Goal: Task Accomplishment & Management: Manage account settings

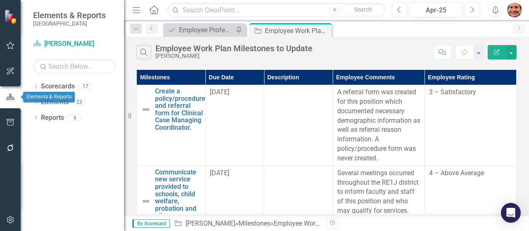
click at [10, 100] on icon "button" at bounding box center [10, 97] width 8 height 6
click at [51, 88] on link "Scorecards" at bounding box center [58, 87] width 34 height 10
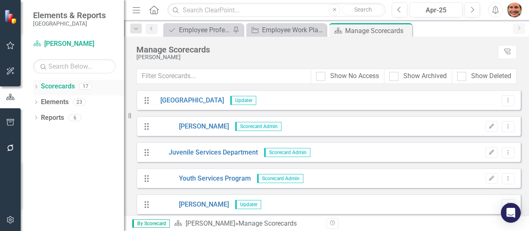
click at [36, 88] on icon "Dropdown" at bounding box center [36, 87] width 6 height 5
click at [42, 101] on icon "Dropdown" at bounding box center [40, 101] width 6 height 5
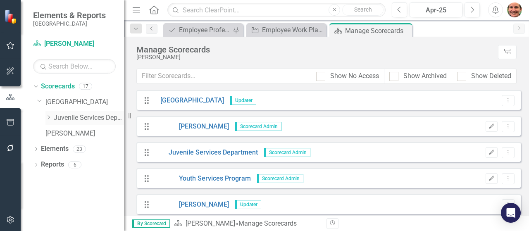
click at [51, 119] on icon "Dropdown" at bounding box center [48, 117] width 6 height 5
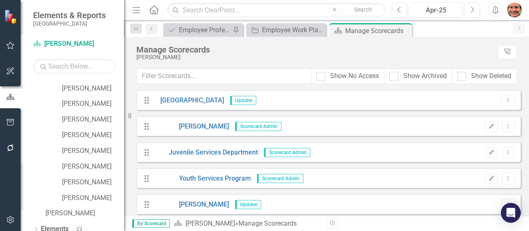
scroll to position [141, 0]
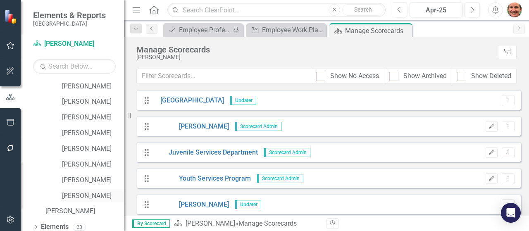
click at [87, 196] on link "[PERSON_NAME]" at bounding box center [93, 196] width 62 height 10
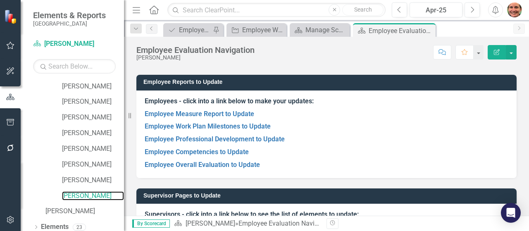
scroll to position [41, 0]
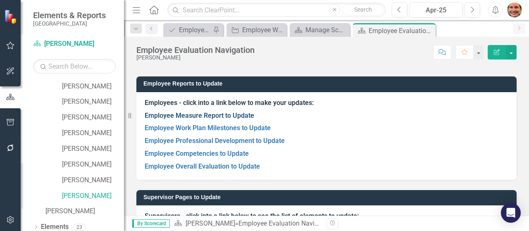
click at [179, 114] on link "Employee Measure Report to Update" at bounding box center [200, 116] width 110 height 8
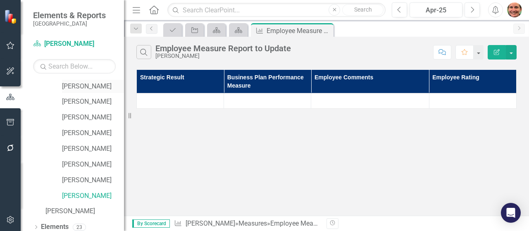
click at [92, 87] on link "[PERSON_NAME]" at bounding box center [93, 87] width 62 height 10
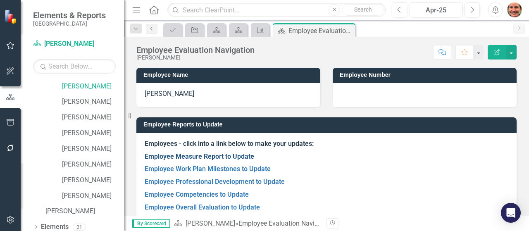
click at [215, 153] on link "Employee Measure Report to Update" at bounding box center [200, 157] width 110 height 8
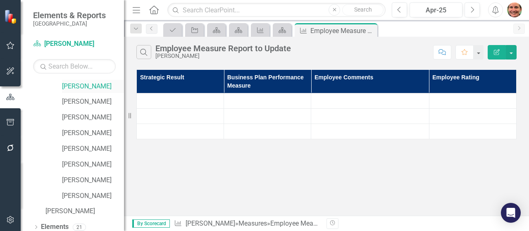
click at [96, 84] on link "[PERSON_NAME]" at bounding box center [93, 87] width 62 height 10
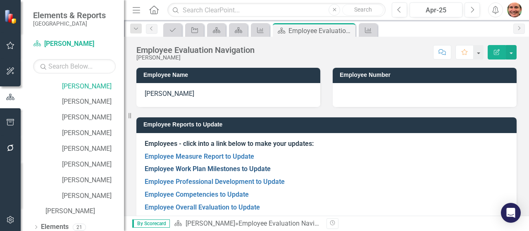
click at [215, 166] on link "Employee Work Plan Milestones to Update" at bounding box center [208, 169] width 126 height 8
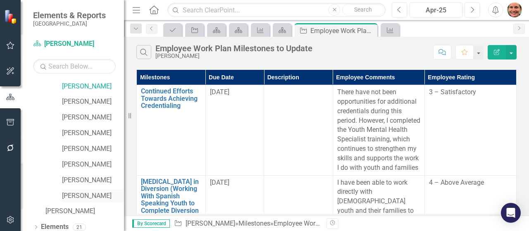
click at [83, 192] on link "[PERSON_NAME]" at bounding box center [93, 196] width 62 height 10
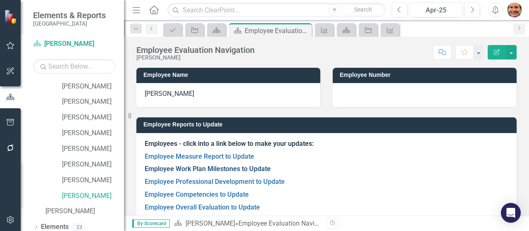
click at [203, 167] on link "Employee Work Plan Milestones to Update" at bounding box center [208, 169] width 126 height 8
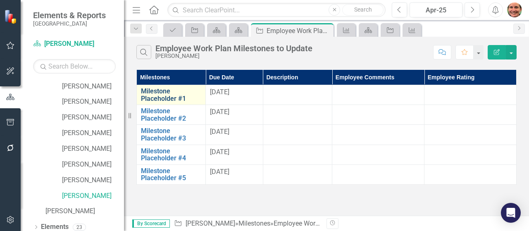
click at [164, 96] on link "Milestone Placeholder #1" at bounding box center [171, 95] width 60 height 14
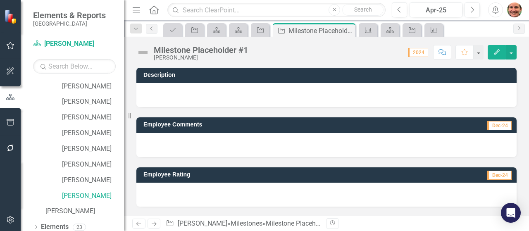
click at [293, 84] on div at bounding box center [326, 95] width 380 height 24
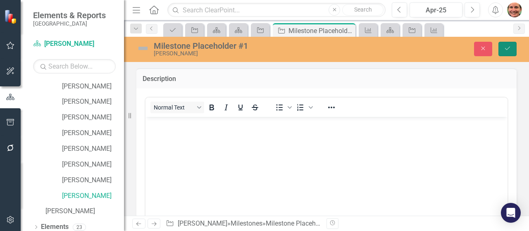
click at [513, 48] on button "Save" at bounding box center [508, 49] width 18 height 14
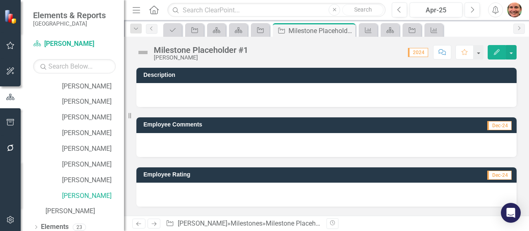
click at [203, 50] on div "Milestone Placeholder #1" at bounding box center [201, 49] width 94 height 9
click at [195, 53] on div "Milestone Placeholder #1" at bounding box center [201, 49] width 94 height 9
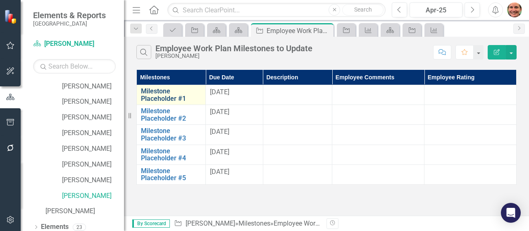
click at [157, 101] on link "Milestone Placeholder #1" at bounding box center [171, 95] width 60 height 14
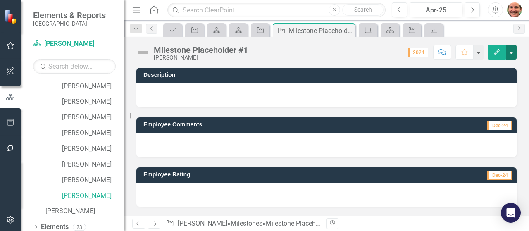
click at [511, 50] on button "button" at bounding box center [511, 52] width 11 height 14
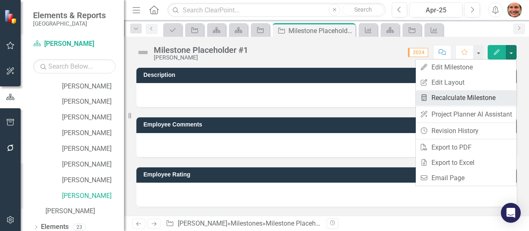
click at [450, 99] on link "Recalculate Measure Recalculate Milestone" at bounding box center [466, 97] width 100 height 15
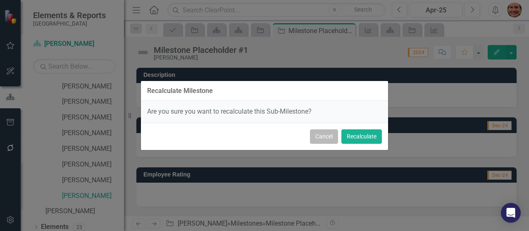
click at [331, 139] on button "Cancel" at bounding box center [324, 136] width 28 height 14
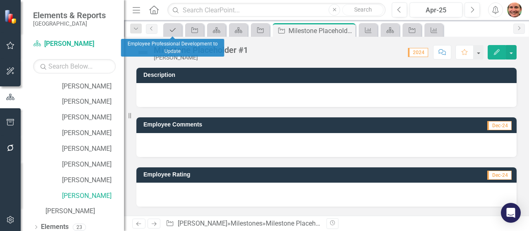
click at [173, 30] on icon at bounding box center [173, 30] width 6 height 4
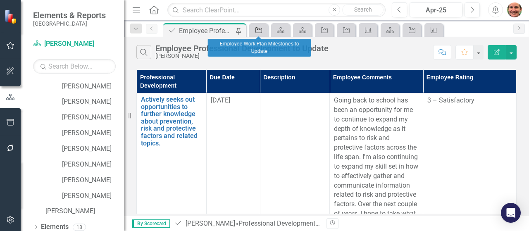
click at [257, 32] on icon at bounding box center [259, 30] width 7 height 6
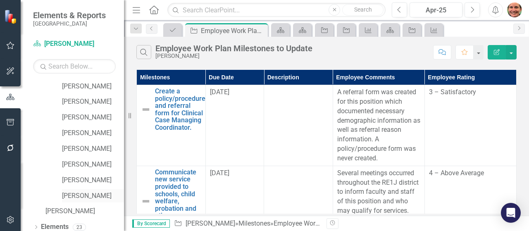
click at [74, 193] on link "[PERSON_NAME]" at bounding box center [93, 196] width 62 height 10
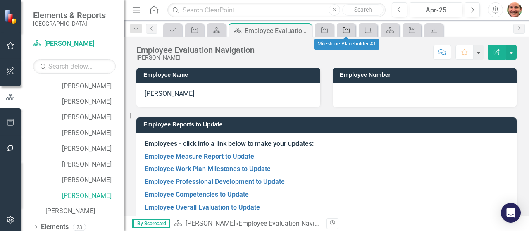
click at [350, 32] on icon at bounding box center [346, 30] width 7 height 6
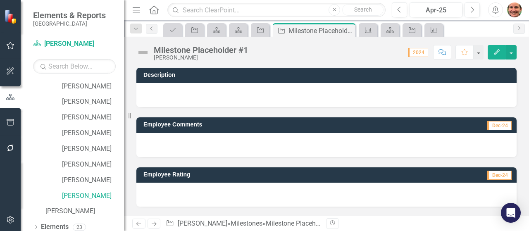
click at [227, 50] on div "Milestone Placeholder #1" at bounding box center [201, 49] width 94 height 9
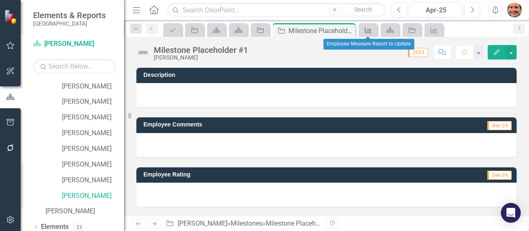
click at [368, 28] on icon "Measure" at bounding box center [368, 30] width 8 height 7
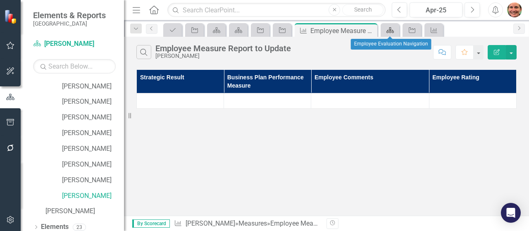
click at [389, 31] on icon at bounding box center [390, 30] width 7 height 6
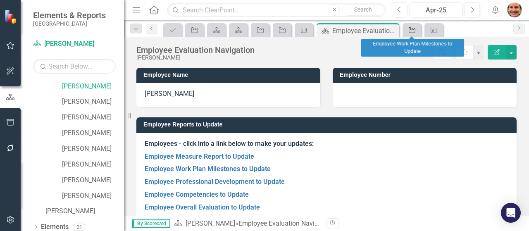
click at [415, 29] on icon at bounding box center [412, 30] width 7 height 6
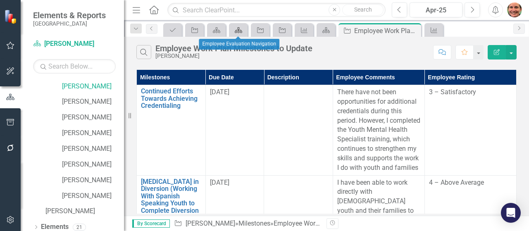
click at [241, 33] on icon at bounding box center [238, 30] width 7 height 6
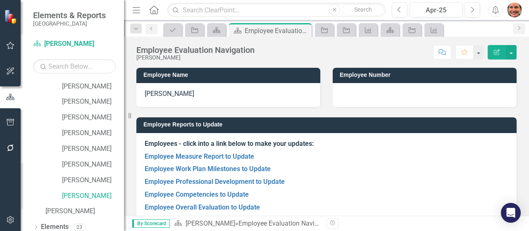
click at [168, 96] on p "[PERSON_NAME]" at bounding box center [228, 94] width 167 height 10
click at [512, 57] on button "button" at bounding box center [511, 52] width 11 height 14
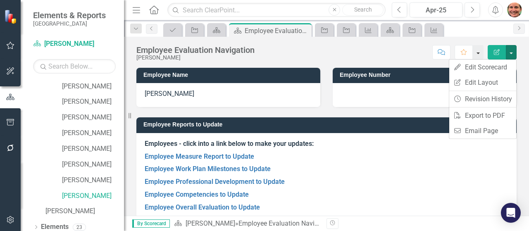
click at [480, 53] on button "button" at bounding box center [478, 52] width 11 height 14
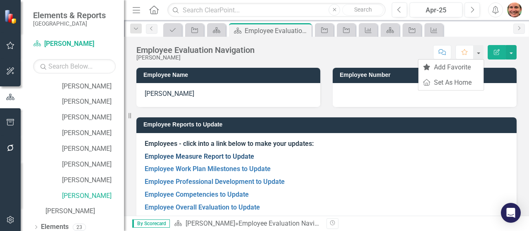
click at [217, 158] on link "Employee Measure Report to Update" at bounding box center [200, 157] width 110 height 8
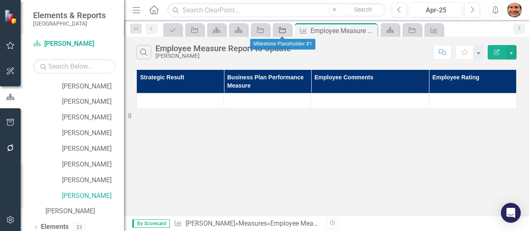
click at [279, 31] on icon "Milestone" at bounding box center [282, 30] width 8 height 7
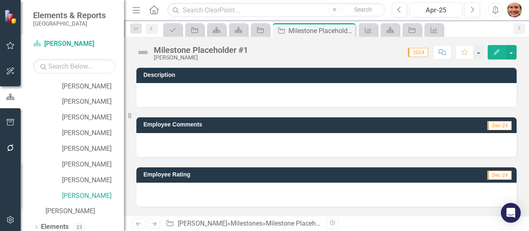
click at [142, 53] on img at bounding box center [142, 52] width 13 height 13
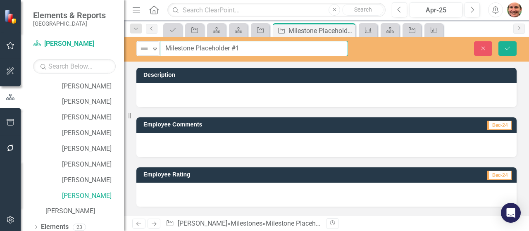
drag, startPoint x: 261, startPoint y: 51, endPoint x: 250, endPoint y: 48, distance: 11.8
click at [250, 48] on input "Milestone Placeholder #1" at bounding box center [254, 48] width 188 height 15
type input "M"
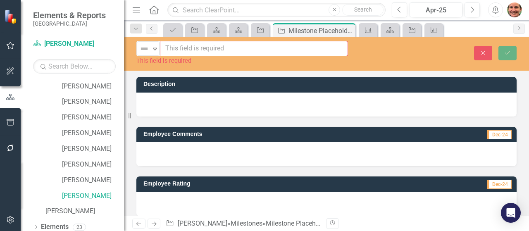
type input "W"
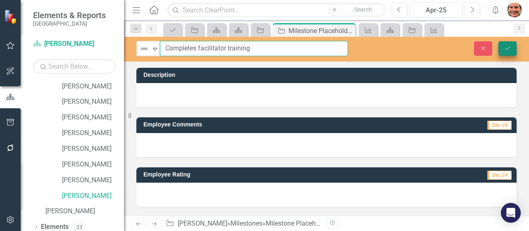
type input "Completes facilitator training"
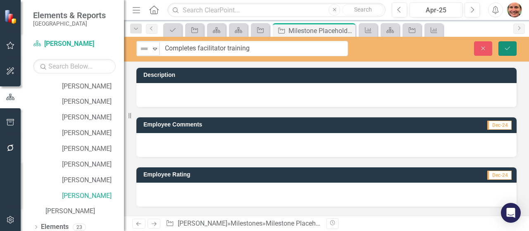
click at [509, 51] on button "Save" at bounding box center [508, 48] width 18 height 14
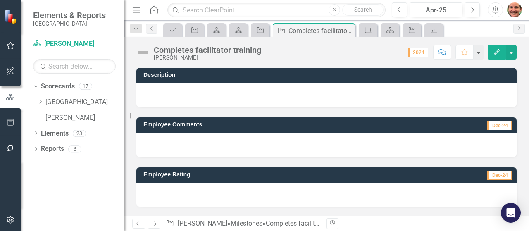
click at [214, 94] on div at bounding box center [326, 95] width 380 height 24
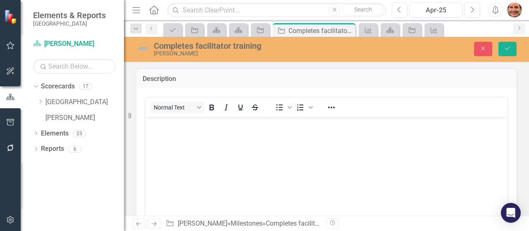
click at [177, 147] on body "Rich Text Area. Press ALT-0 for help." at bounding box center [327, 179] width 362 height 124
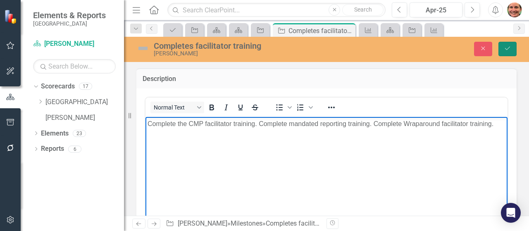
click at [512, 50] on button "Save" at bounding box center [508, 49] width 18 height 14
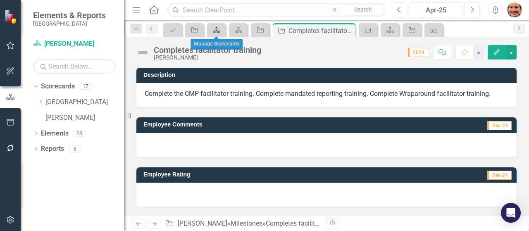
click at [222, 30] on link "Scorecard" at bounding box center [216, 30] width 14 height 10
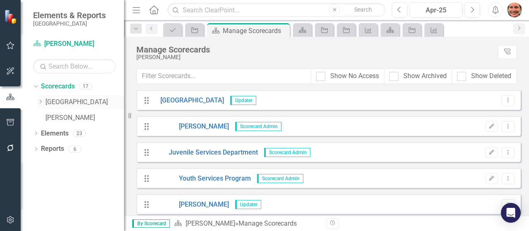
click at [42, 105] on div "Dropdown" at bounding box center [40, 102] width 6 height 7
click at [48, 119] on icon at bounding box center [49, 117] width 2 height 4
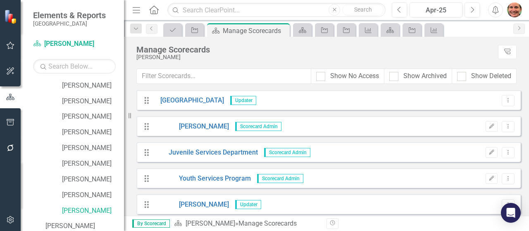
scroll to position [129, 0]
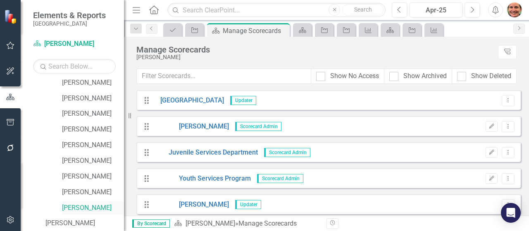
click at [79, 210] on link "[PERSON_NAME]" at bounding box center [93, 208] width 62 height 10
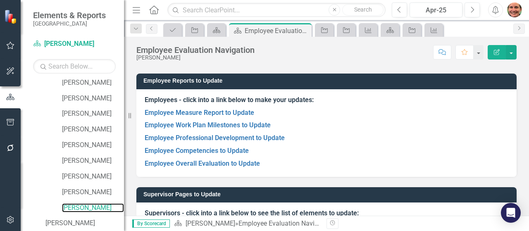
scroll to position [45, 0]
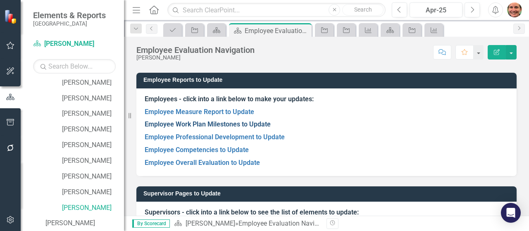
click at [254, 127] on link "Employee Work Plan Milestones to Update" at bounding box center [208, 124] width 126 height 8
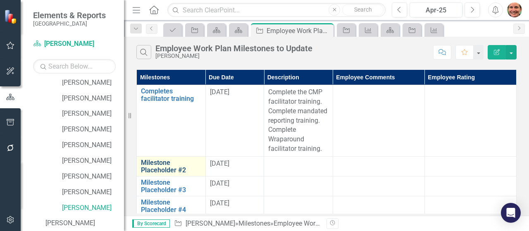
click at [159, 165] on link "Milestone Placeholder #2" at bounding box center [171, 166] width 60 height 14
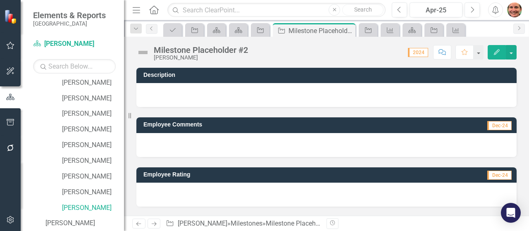
click at [144, 51] on img at bounding box center [142, 52] width 13 height 13
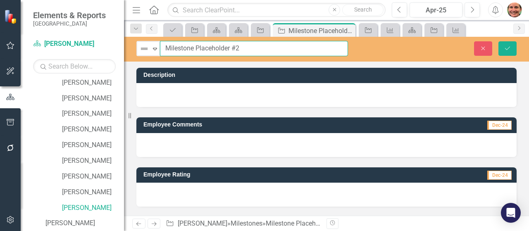
click at [204, 48] on input "Milestone Placeholder #2" at bounding box center [254, 48] width 188 height 15
drag, startPoint x: 251, startPoint y: 48, endPoint x: 165, endPoint y: 46, distance: 86.4
click at [165, 46] on input "Milestone Placeholder #2" at bounding box center [254, 48] width 188 height 15
type input "P"
type input "Hold ISST's with families and partners"
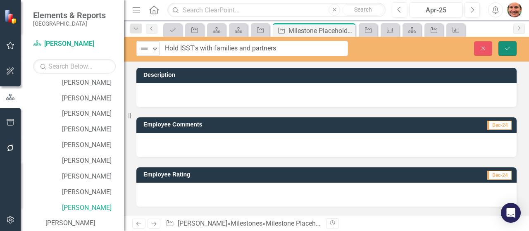
click at [507, 51] on button "Save" at bounding box center [508, 48] width 18 height 14
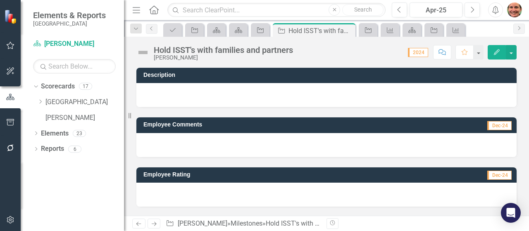
click at [248, 99] on div at bounding box center [326, 95] width 380 height 24
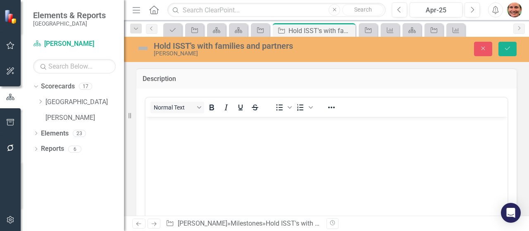
click at [185, 139] on body "Rich Text Area. Press ALT-0 for help." at bounding box center [327, 179] width 362 height 124
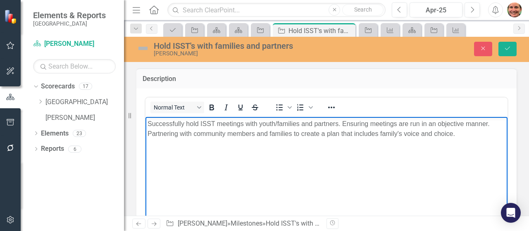
click at [379, 135] on p "Successfully hold ISST meetings with youth/families and partners. Ensuring meet…" at bounding box center [327, 129] width 358 height 20
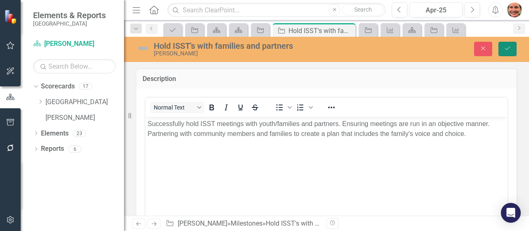
click at [507, 51] on icon "Save" at bounding box center [507, 48] width 7 height 6
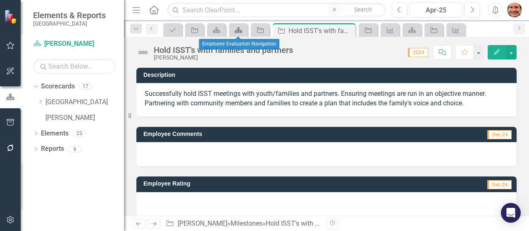
click at [234, 29] on icon "Scorecard" at bounding box center [238, 30] width 8 height 7
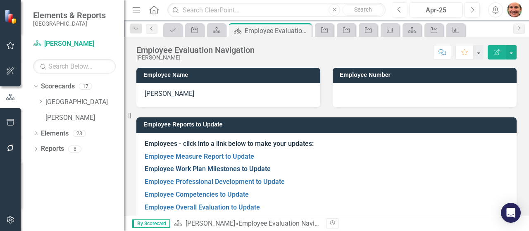
click at [191, 168] on link "Employee Work Plan Milestones to Update" at bounding box center [208, 169] width 126 height 8
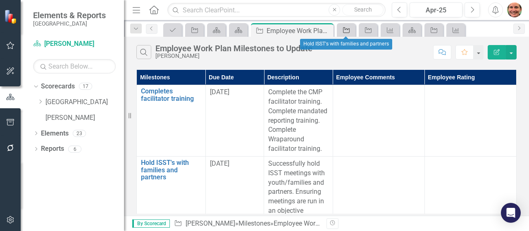
click at [342, 31] on icon "Milestone" at bounding box center [346, 30] width 8 height 7
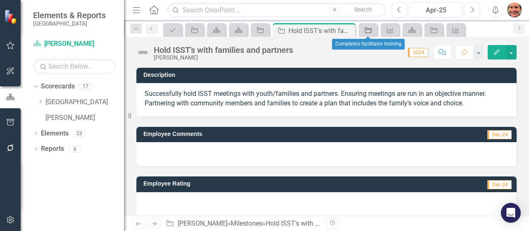
click at [365, 29] on icon at bounding box center [368, 30] width 7 height 6
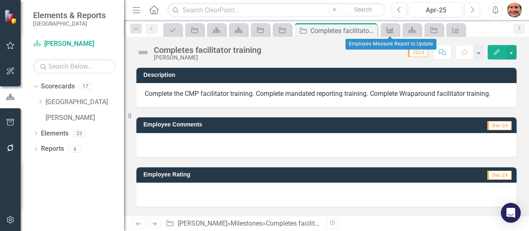
click at [389, 29] on icon "Measure" at bounding box center [390, 30] width 8 height 7
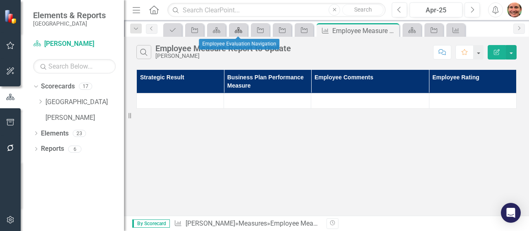
click at [241, 33] on div "Scorecard" at bounding box center [237, 30] width 12 height 10
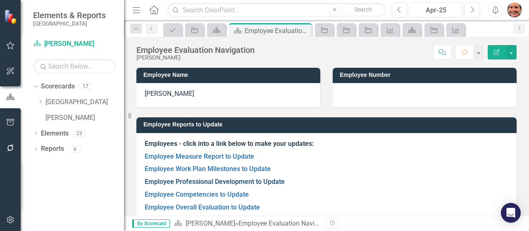
click at [208, 184] on link "Employee Professional Development to Update" at bounding box center [215, 182] width 140 height 8
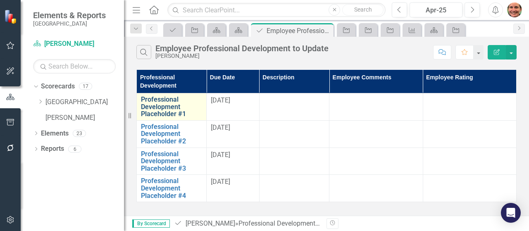
click at [164, 114] on link "Professional Development Placeholder #1" at bounding box center [171, 107] width 61 height 22
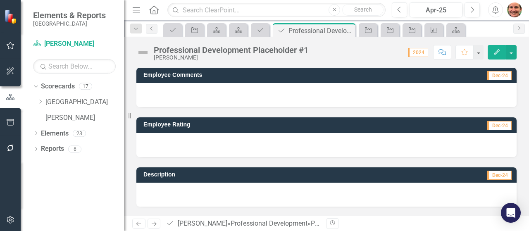
click at [142, 53] on img at bounding box center [142, 52] width 13 height 13
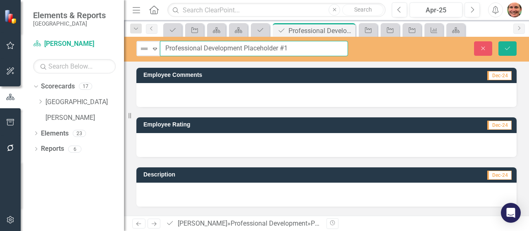
click at [203, 52] on input "Professional Development Placeholder #1" at bounding box center [254, 48] width 188 height 15
drag, startPoint x: 303, startPoint y: 46, endPoint x: 154, endPoint y: 39, distance: 149.0
click at [154, 39] on div "Not Defined Expand Professional Development Placeholder #1 Close Save" at bounding box center [326, 49] width 405 height 25
type input "language professional development"
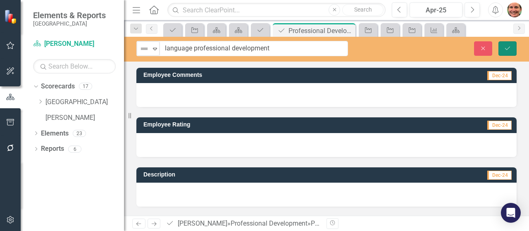
click at [504, 48] on icon "Save" at bounding box center [507, 48] width 7 height 6
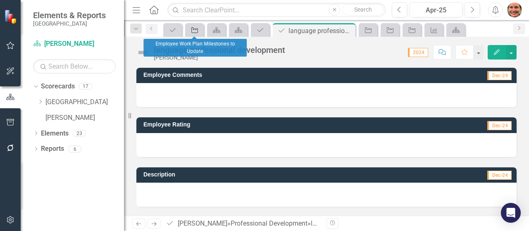
click at [195, 31] on icon "Milestone" at bounding box center [195, 30] width 8 height 7
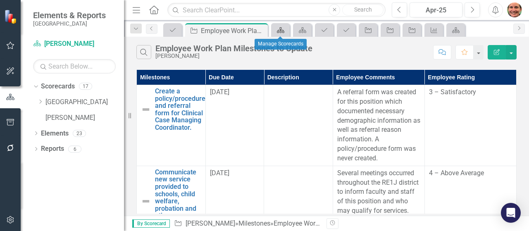
click at [275, 31] on div "Scorecard" at bounding box center [279, 30] width 12 height 10
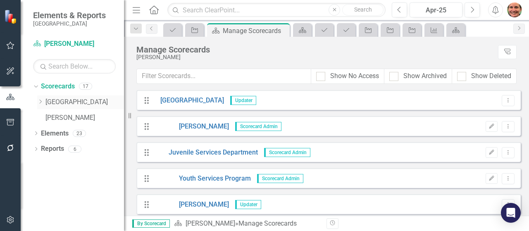
click at [40, 100] on icon "Dropdown" at bounding box center [40, 101] width 6 height 5
click at [49, 118] on icon at bounding box center [49, 117] width 2 height 4
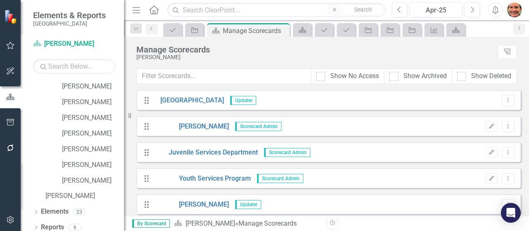
scroll to position [157, 0]
click at [83, 178] on link "[PERSON_NAME]" at bounding box center [93, 180] width 62 height 10
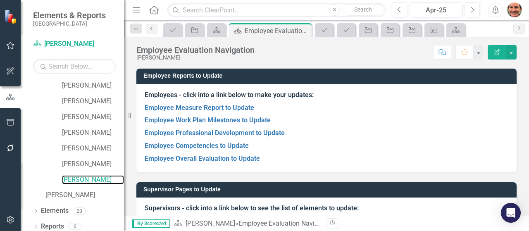
scroll to position [50, 0]
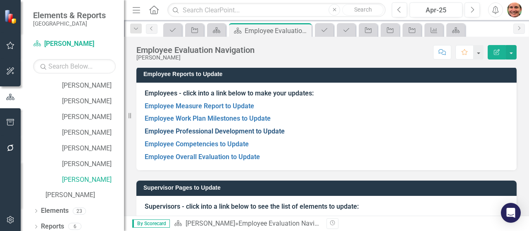
click at [262, 130] on link "Employee Professional Development to Update" at bounding box center [215, 131] width 140 height 8
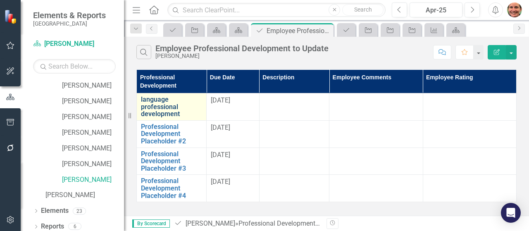
click at [167, 108] on link "language professional development" at bounding box center [171, 107] width 61 height 22
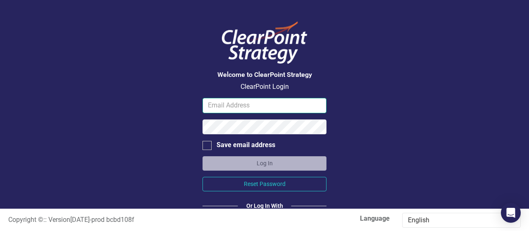
click at [283, 109] on input "email" at bounding box center [265, 105] width 124 height 15
type input "[EMAIL_ADDRESS][DOMAIN_NAME]"
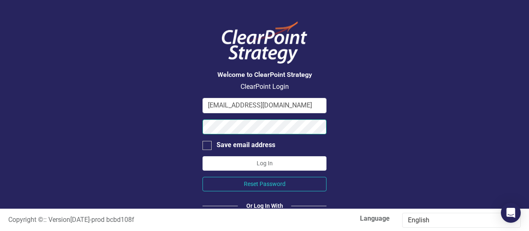
click at [172, 124] on div "Welcome to ClearPoint Strategy ClearPoint Login [EMAIL_ADDRESS][DOMAIN_NAME] Sa…" at bounding box center [264, 104] width 529 height 209
click at [203, 156] on button "Log In" at bounding box center [265, 163] width 124 height 14
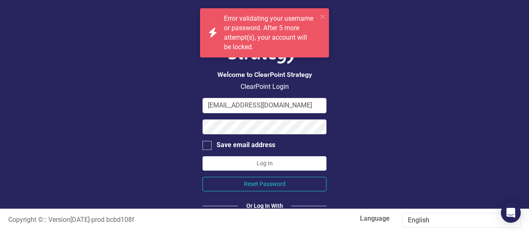
click at [363, 130] on div "Welcome to ClearPoint Strategy ClearPoint Login [EMAIL_ADDRESS][DOMAIN_NAME] Sa…" at bounding box center [264, 104] width 529 height 209
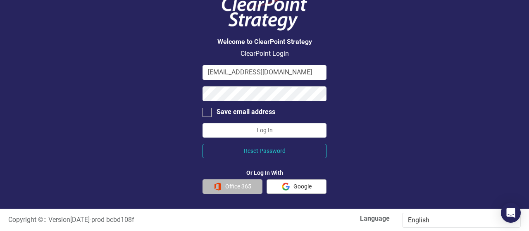
click at [239, 186] on button "Office 365" at bounding box center [233, 186] width 60 height 14
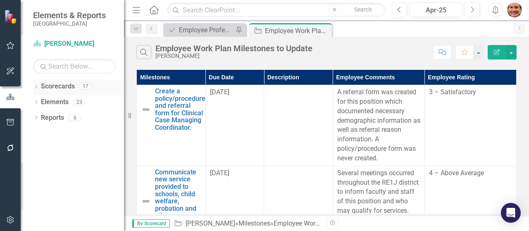
click at [36, 87] on icon "Dropdown" at bounding box center [36, 87] width 6 height 5
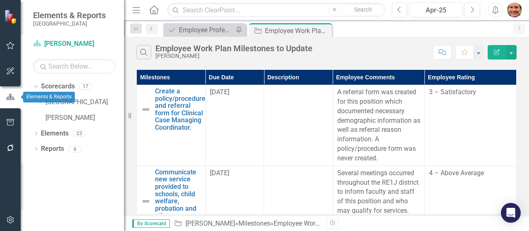
click at [8, 98] on icon "button" at bounding box center [10, 96] width 9 height 7
click at [41, 102] on icon at bounding box center [41, 102] width 2 height 4
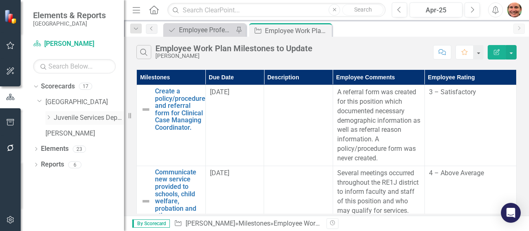
click at [49, 118] on icon at bounding box center [49, 117] width 2 height 4
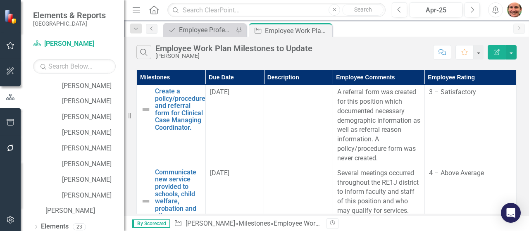
scroll to position [142, 0]
click at [89, 193] on link "[PERSON_NAME]" at bounding box center [93, 195] width 62 height 10
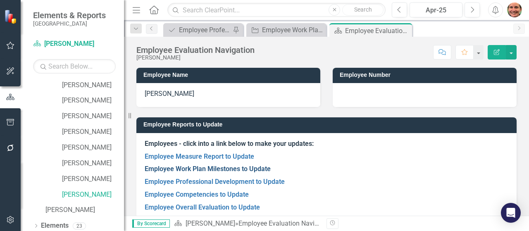
click at [200, 169] on link "Employee Work Plan Milestones to Update" at bounding box center [208, 169] width 126 height 8
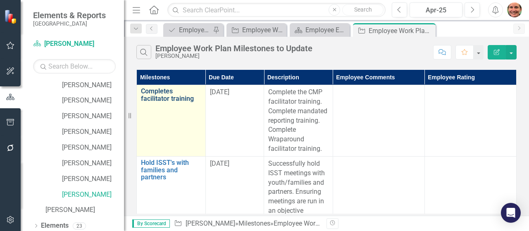
click at [162, 98] on link "Completes facilitator training" at bounding box center [171, 95] width 60 height 14
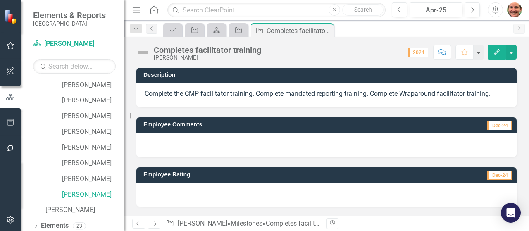
click at [170, 191] on div at bounding box center [326, 195] width 380 height 24
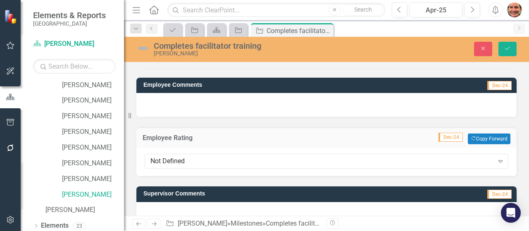
scroll to position [49, 0]
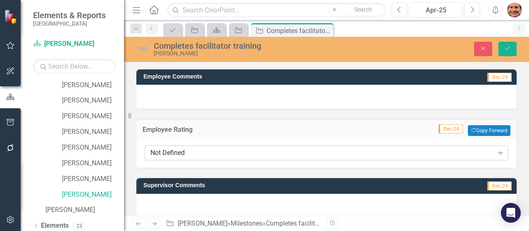
click at [463, 158] on div "Not Defined Expand" at bounding box center [327, 153] width 364 height 15
click at [338, 170] on div "Supervisor Comments Dec-24" at bounding box center [326, 193] width 393 height 50
click at [307, 95] on div at bounding box center [326, 97] width 380 height 24
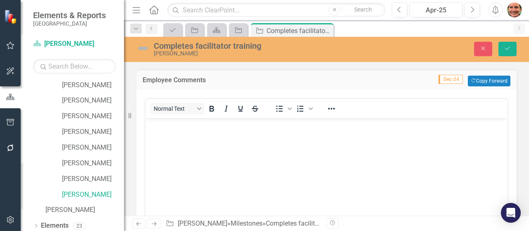
scroll to position [0, 0]
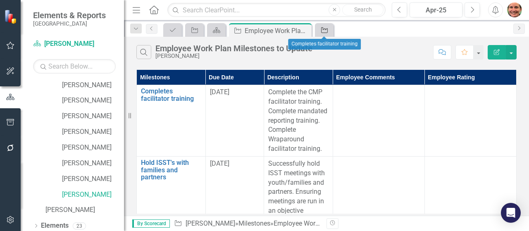
click at [321, 31] on icon "Milestone" at bounding box center [324, 30] width 8 height 7
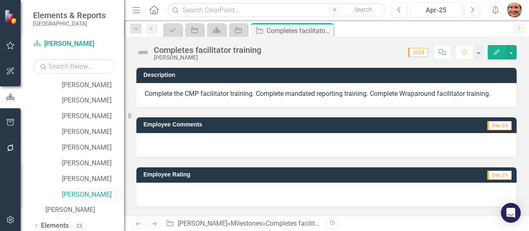
click at [91, 194] on link "[PERSON_NAME]" at bounding box center [93, 195] width 62 height 10
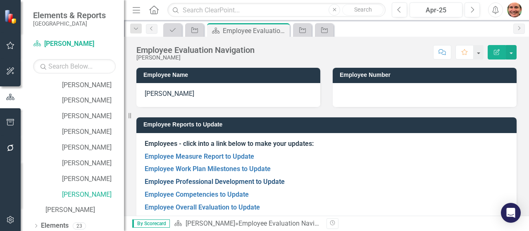
click at [188, 186] on link "Employee Professional Development to Update" at bounding box center [215, 182] width 140 height 8
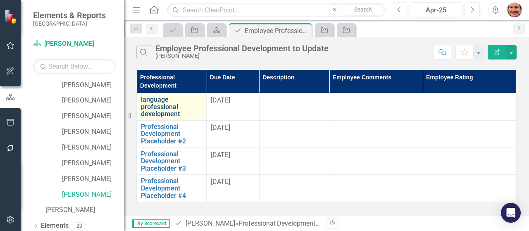
click at [158, 101] on link "language professional development" at bounding box center [171, 107] width 61 height 22
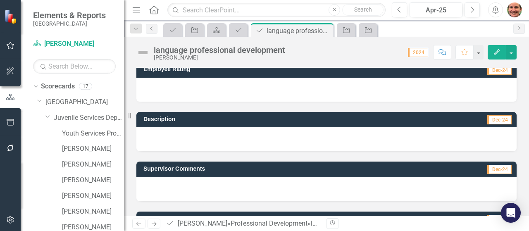
scroll to position [56, 0]
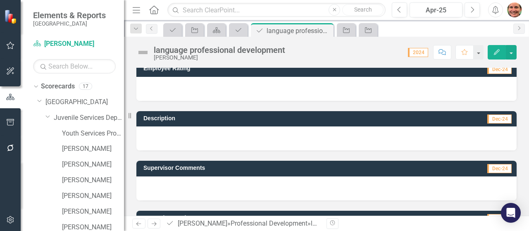
click at [344, 133] on div at bounding box center [326, 139] width 380 height 24
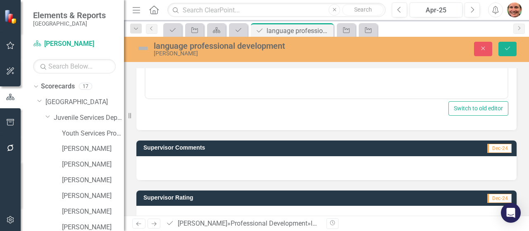
scroll to position [275, 0]
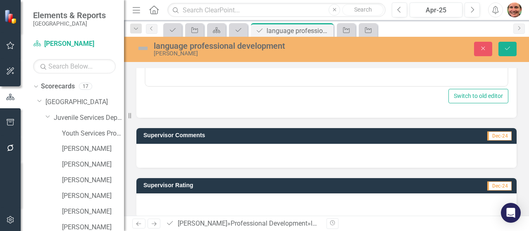
click at [395, 200] on div at bounding box center [326, 205] width 380 height 24
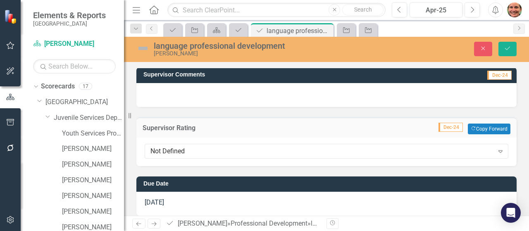
scroll to position [337, 0]
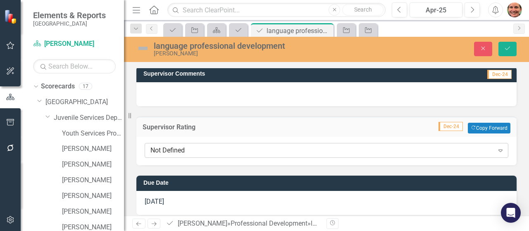
click at [391, 149] on div "Not Defined" at bounding box center [322, 151] width 344 height 10
